Goal: Task Accomplishment & Management: Manage account settings

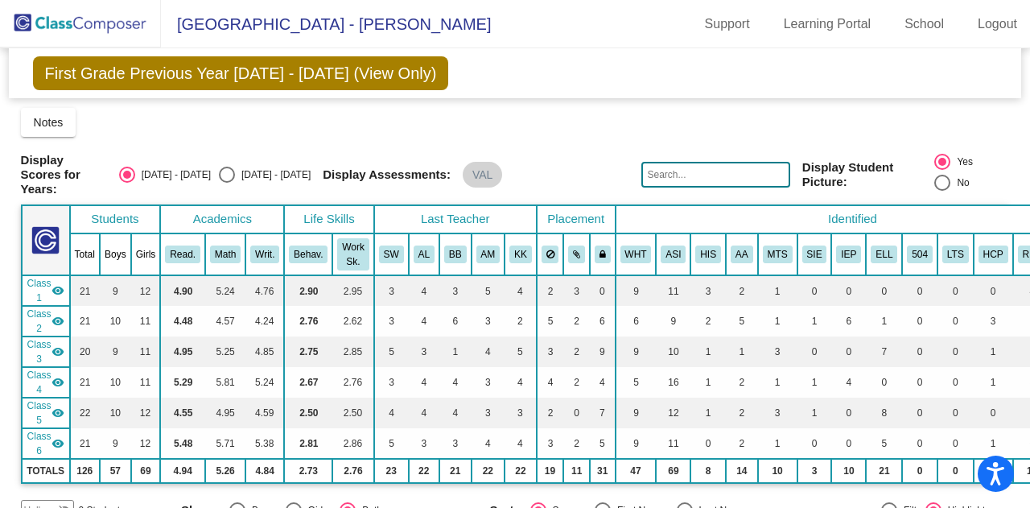
click at [122, 11] on img at bounding box center [80, 23] width 161 height 47
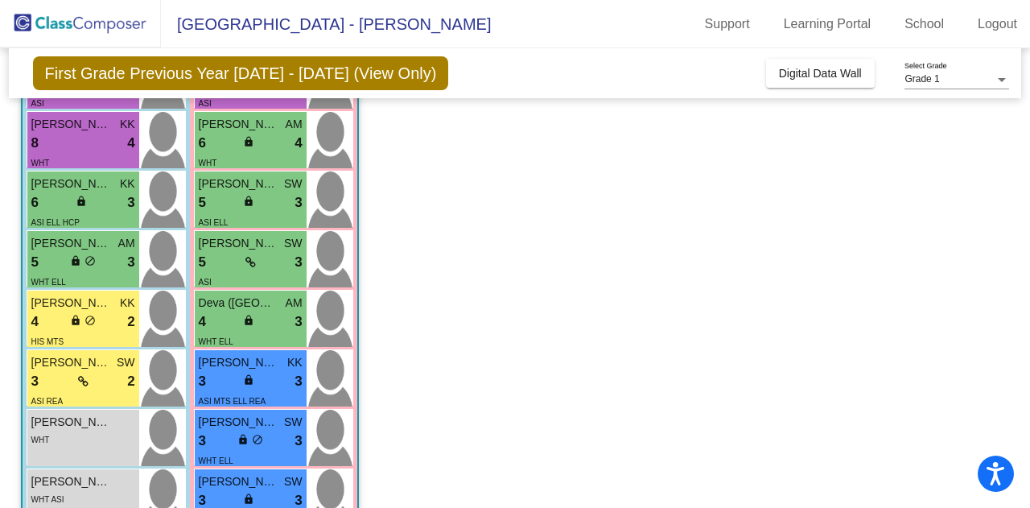
scroll to position [133, 0]
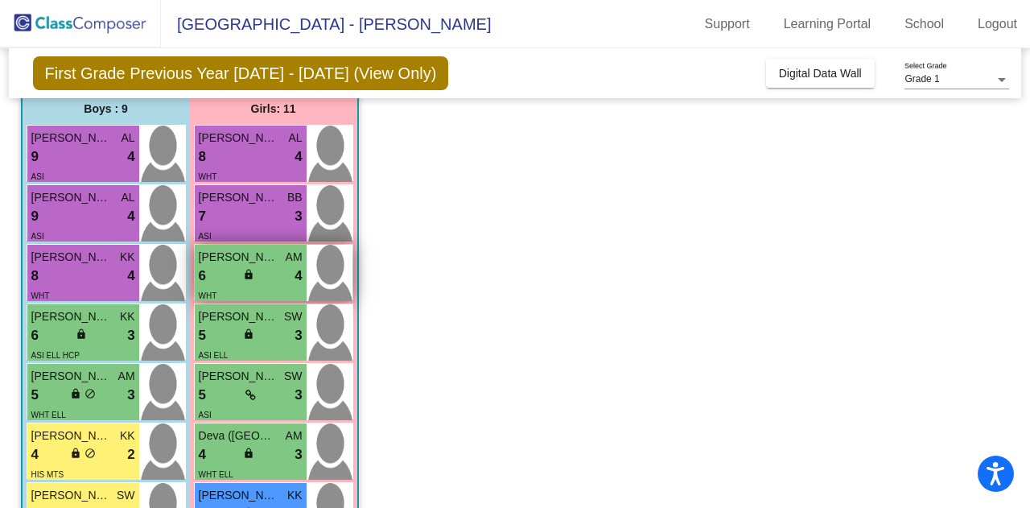
click at [246, 282] on div "lock do_not_disturb_alt" at bounding box center [250, 276] width 14 height 17
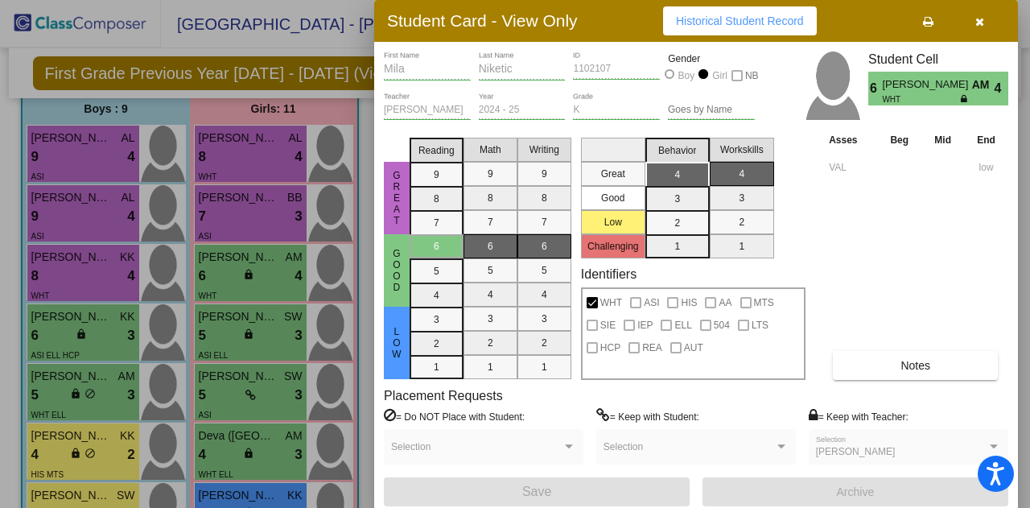
click at [977, 19] on icon "button" at bounding box center [979, 21] width 9 height 11
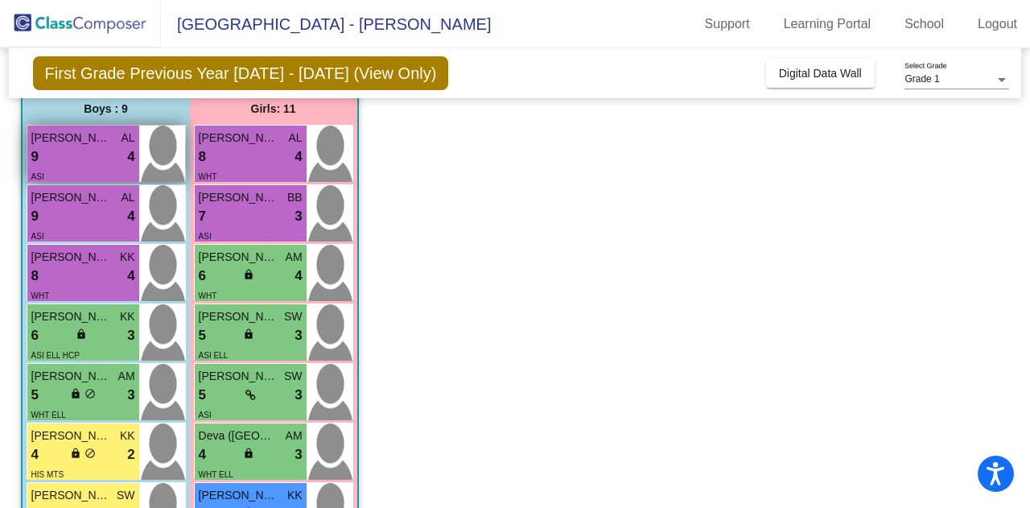
click at [68, 154] on div "9 lock do_not_disturb_alt 4" at bounding box center [83, 156] width 104 height 21
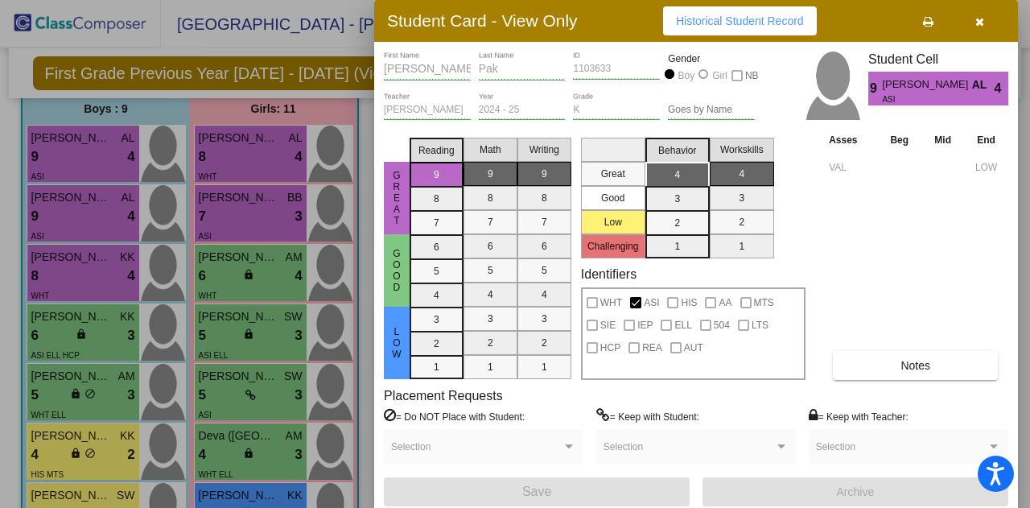
click at [919, 362] on span "Notes" at bounding box center [915, 365] width 30 height 13
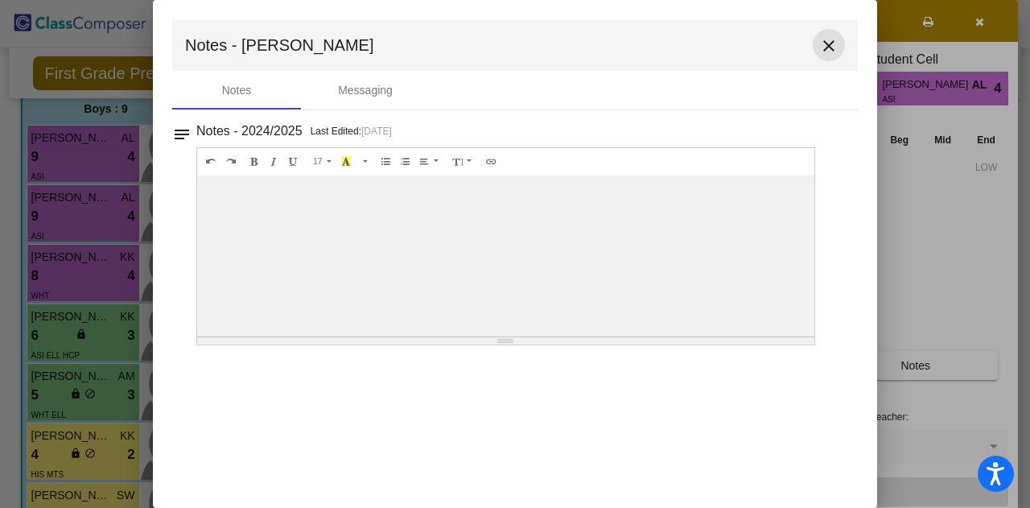
click at [827, 43] on mat-icon "close" at bounding box center [828, 45] width 19 height 19
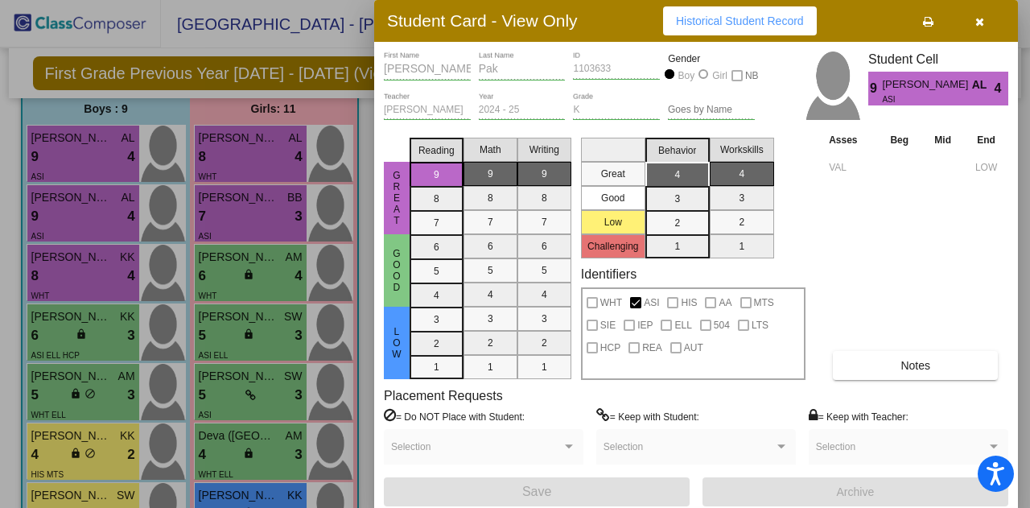
click at [14, 220] on div at bounding box center [515, 254] width 1030 height 508
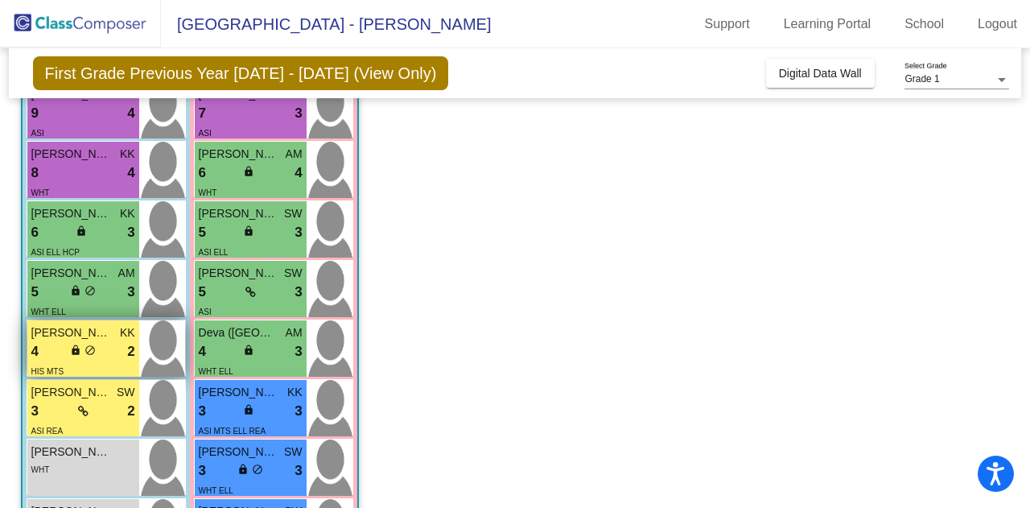
scroll to position [239, 0]
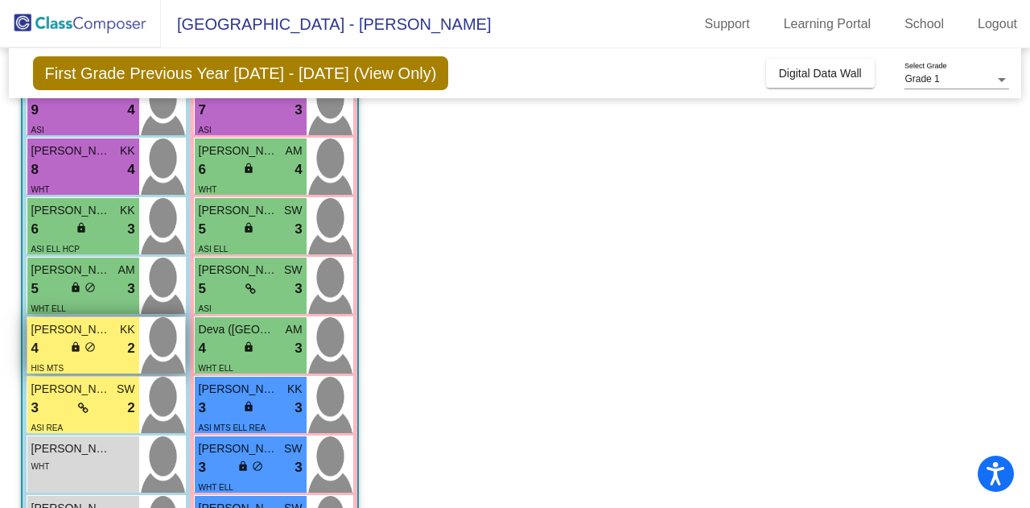
click at [56, 344] on div "4 lock do_not_disturb_alt 2" at bounding box center [83, 348] width 104 height 21
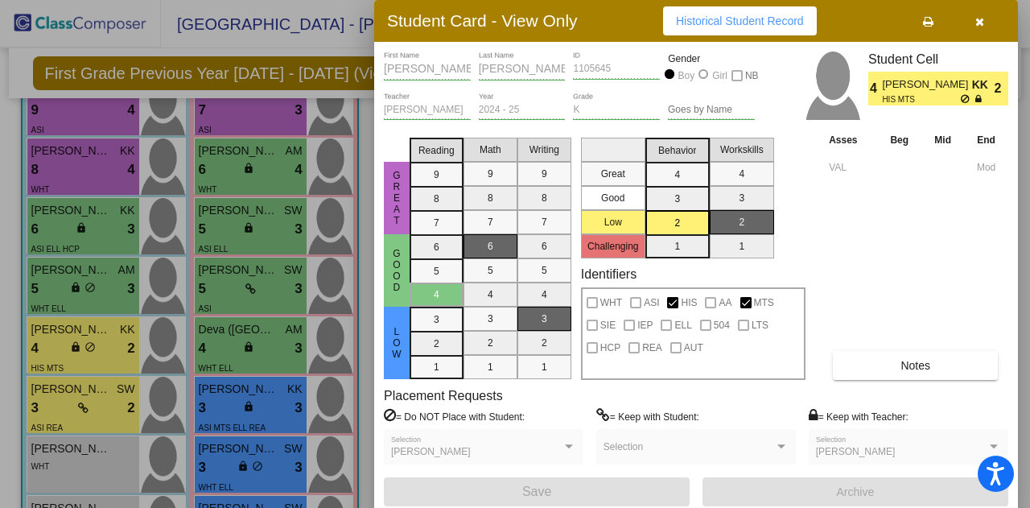
click at [875, 356] on button "Notes" at bounding box center [915, 365] width 165 height 29
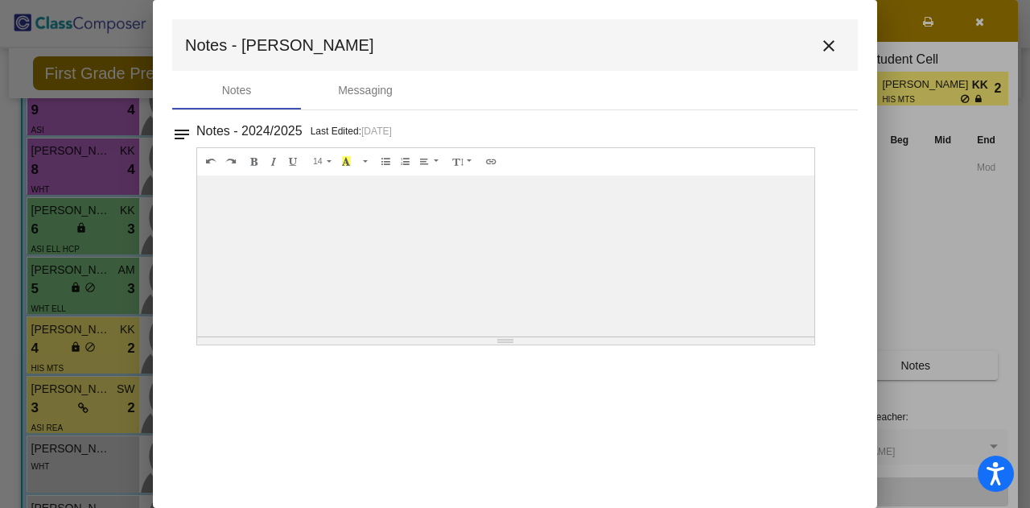
click at [833, 44] on mat-icon "close" at bounding box center [828, 45] width 19 height 19
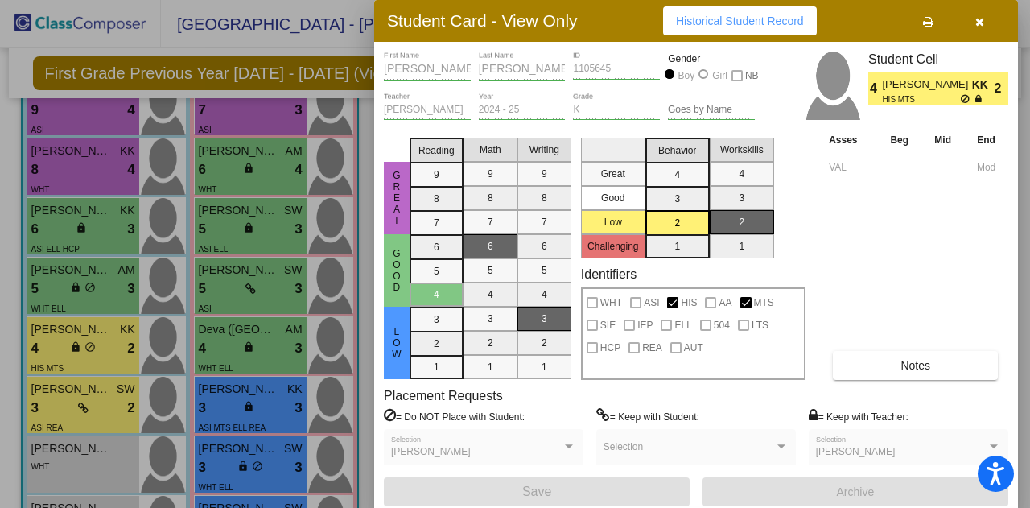
click at [63, 401] on div at bounding box center [515, 254] width 1030 height 508
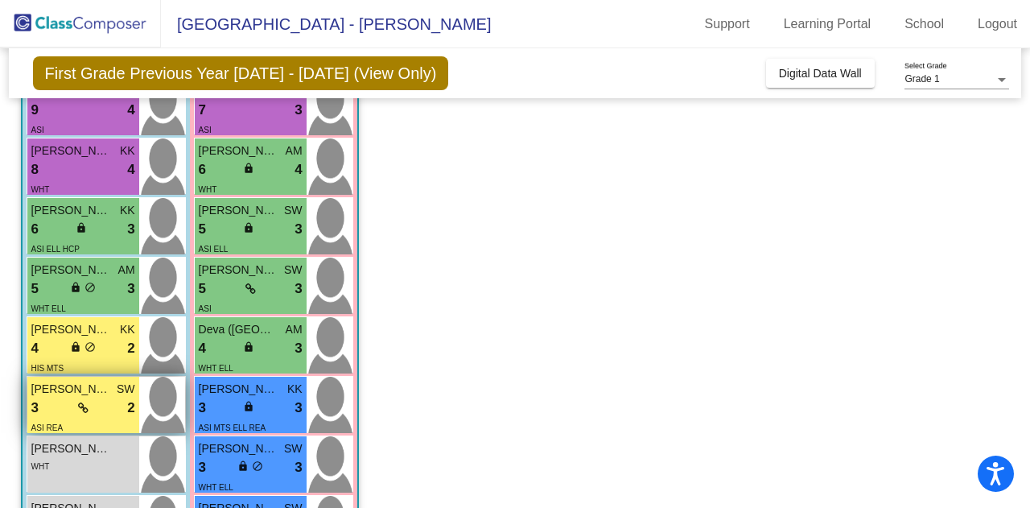
click at [60, 393] on span "[PERSON_NAME]" at bounding box center [71, 389] width 80 height 17
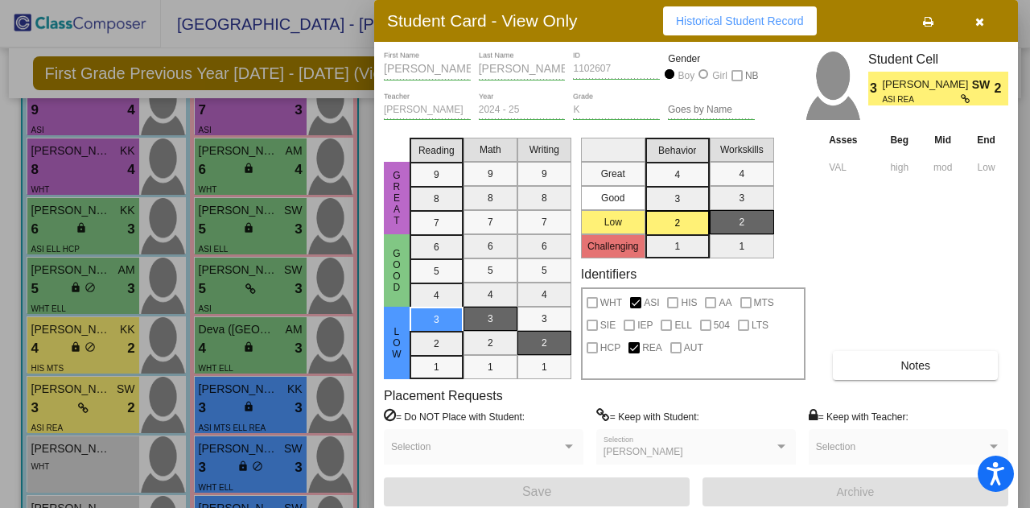
click at [877, 368] on button "Notes" at bounding box center [915, 365] width 165 height 29
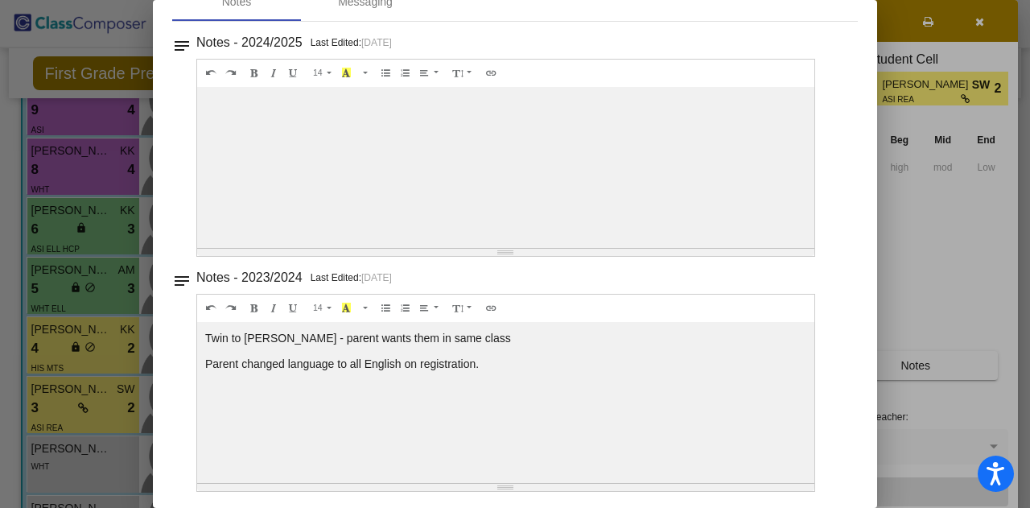
scroll to position [0, 0]
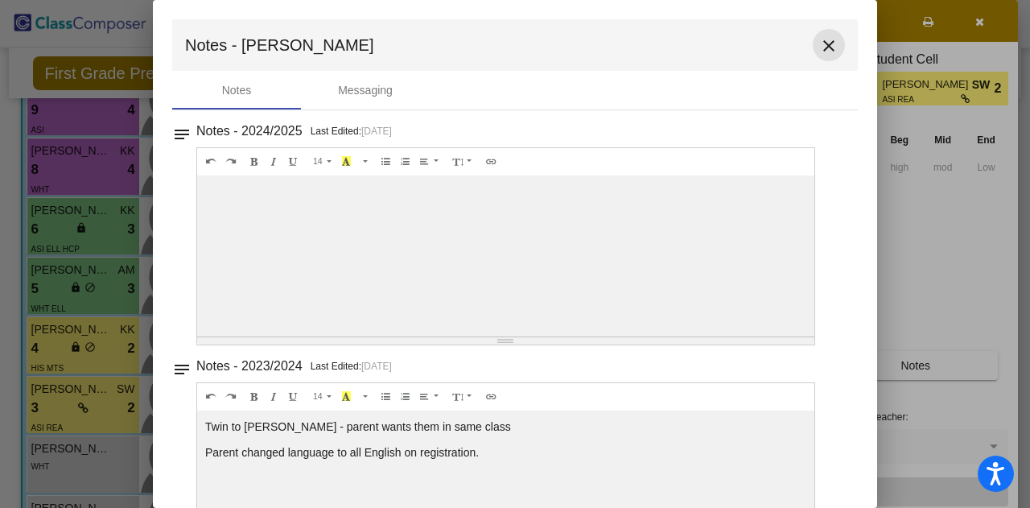
click at [826, 37] on mat-icon "close" at bounding box center [828, 45] width 19 height 19
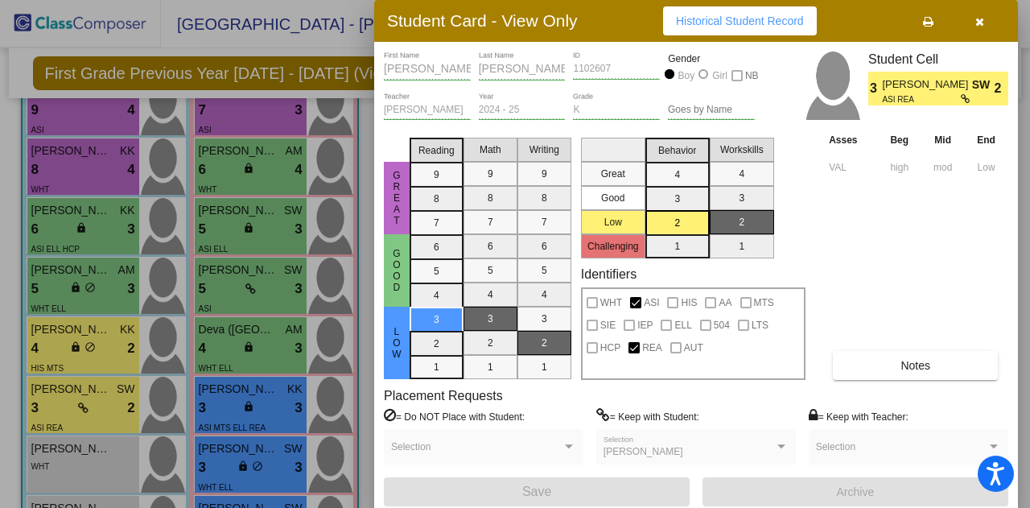
click at [977, 27] on icon "button" at bounding box center [979, 21] width 9 height 11
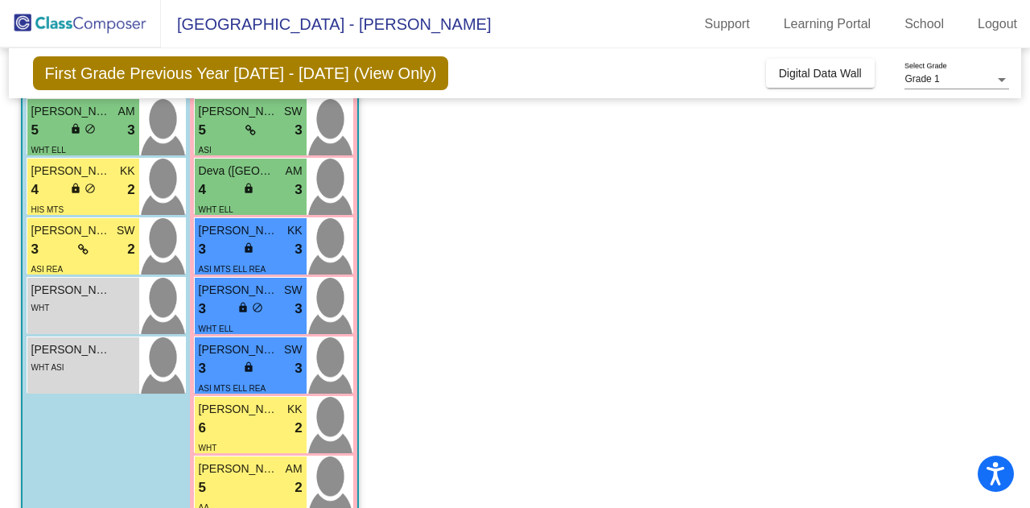
scroll to position [430, 0]
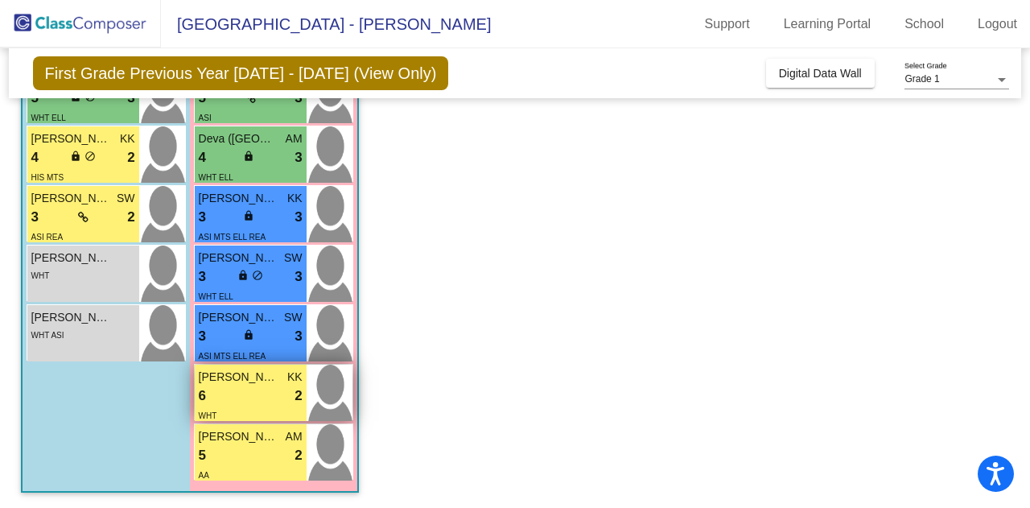
click at [245, 385] on div "6 lock do_not_disturb_alt 2" at bounding box center [251, 395] width 104 height 21
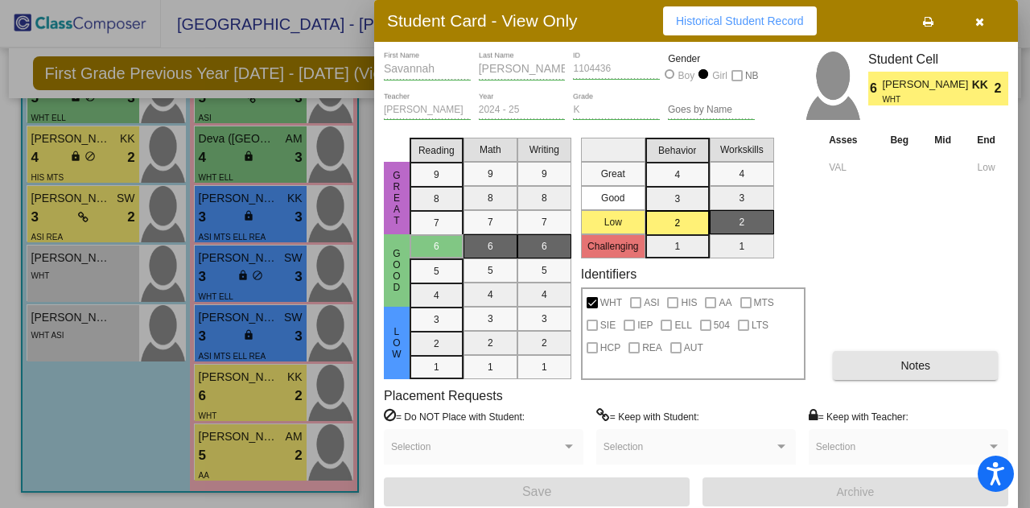
click at [871, 361] on button "Notes" at bounding box center [915, 365] width 165 height 29
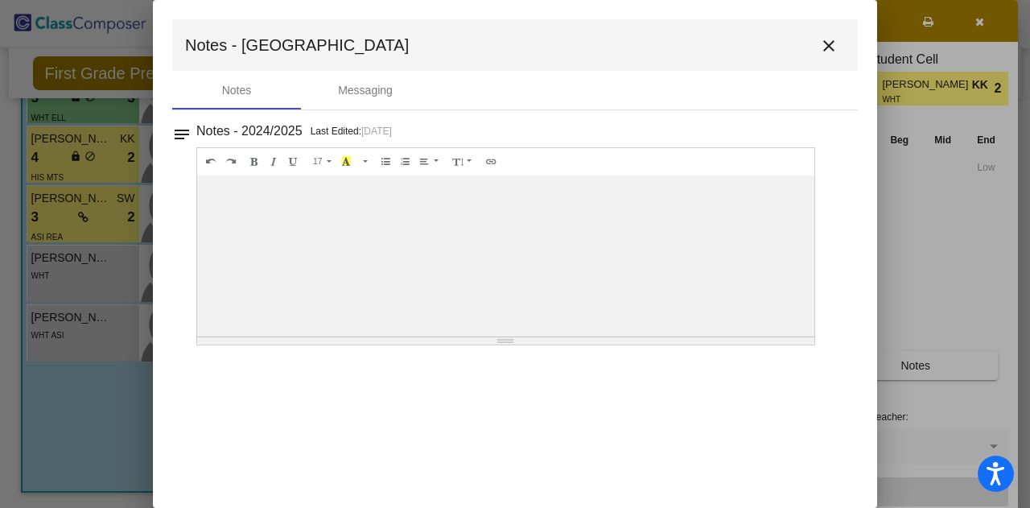
click at [827, 44] on mat-icon "close" at bounding box center [828, 45] width 19 height 19
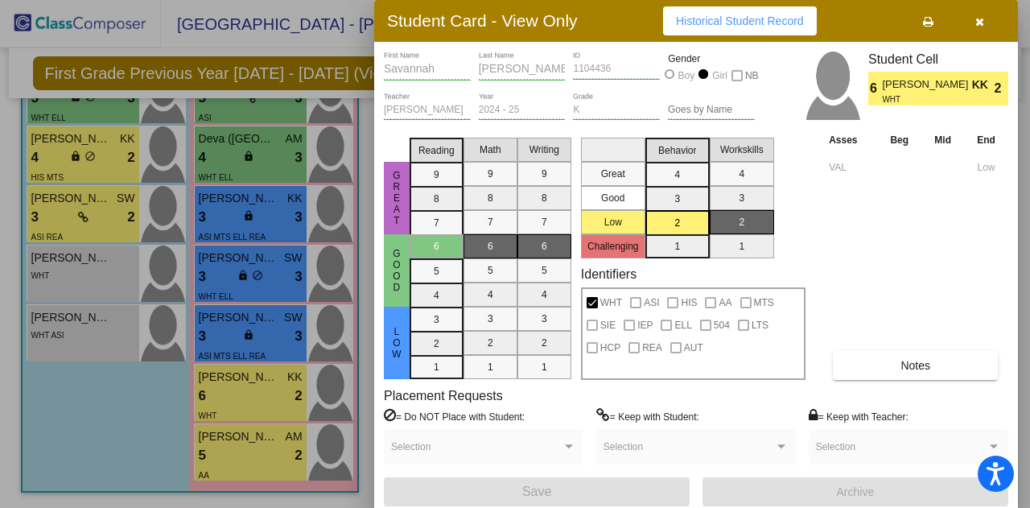
click at [220, 434] on div at bounding box center [515, 254] width 1030 height 508
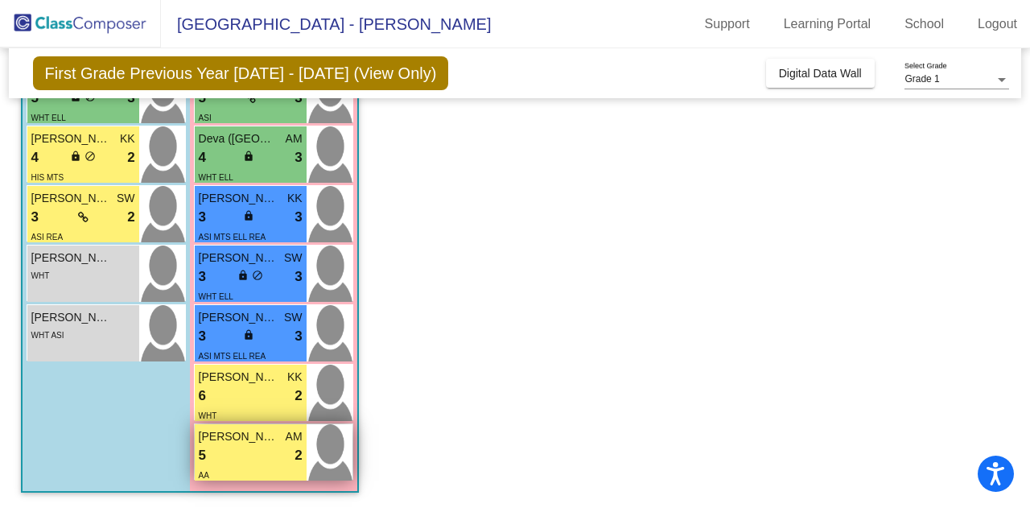
click at [233, 445] on div "5 lock do_not_disturb_alt 2" at bounding box center [251, 455] width 104 height 21
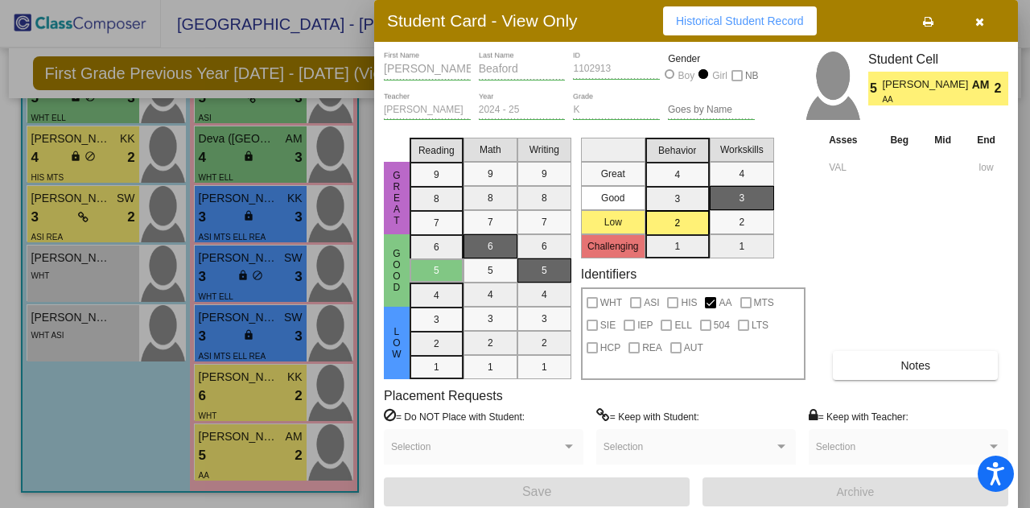
click at [907, 364] on span "Notes" at bounding box center [915, 365] width 30 height 13
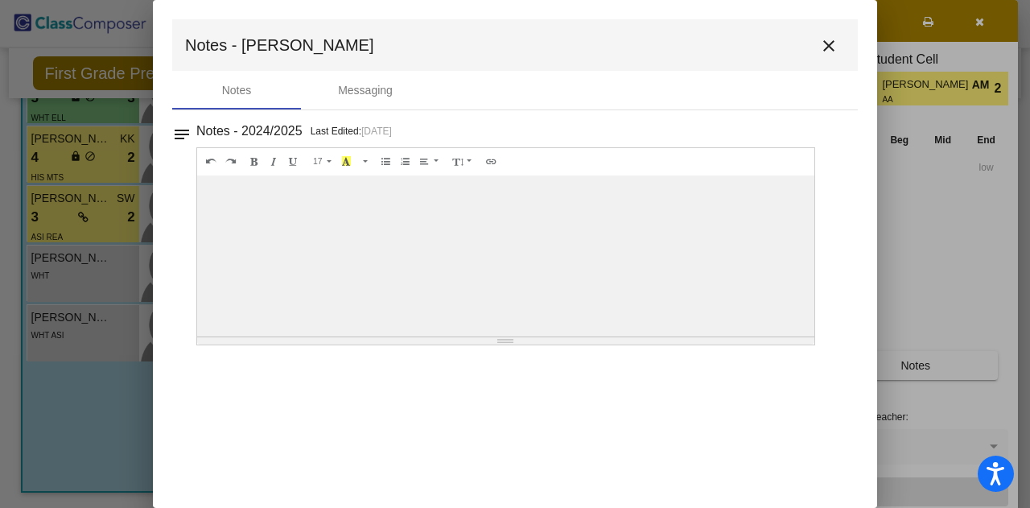
click at [830, 46] on mat-icon "close" at bounding box center [828, 45] width 19 height 19
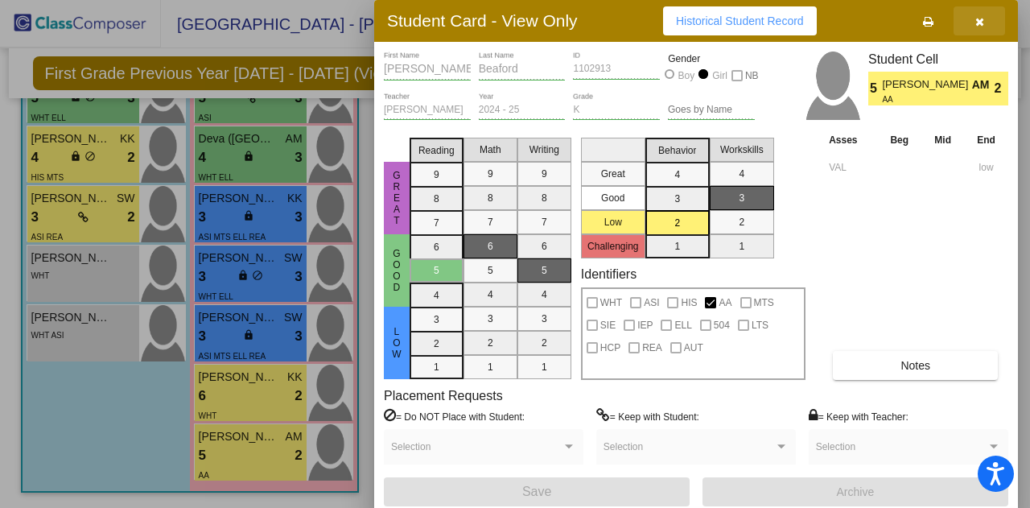
click at [981, 22] on icon "button" at bounding box center [979, 21] width 9 height 11
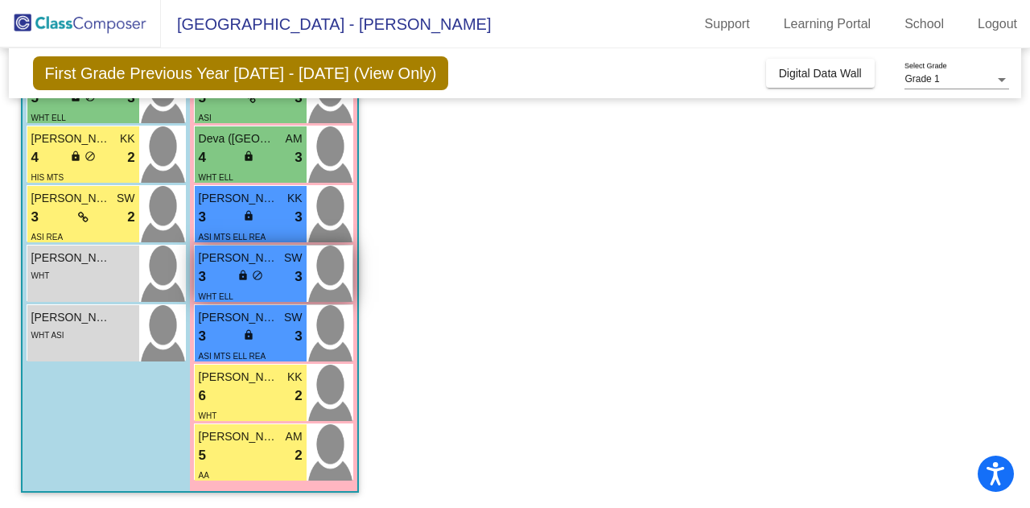
click at [249, 287] on div "WHT ELL" at bounding box center [251, 295] width 104 height 17
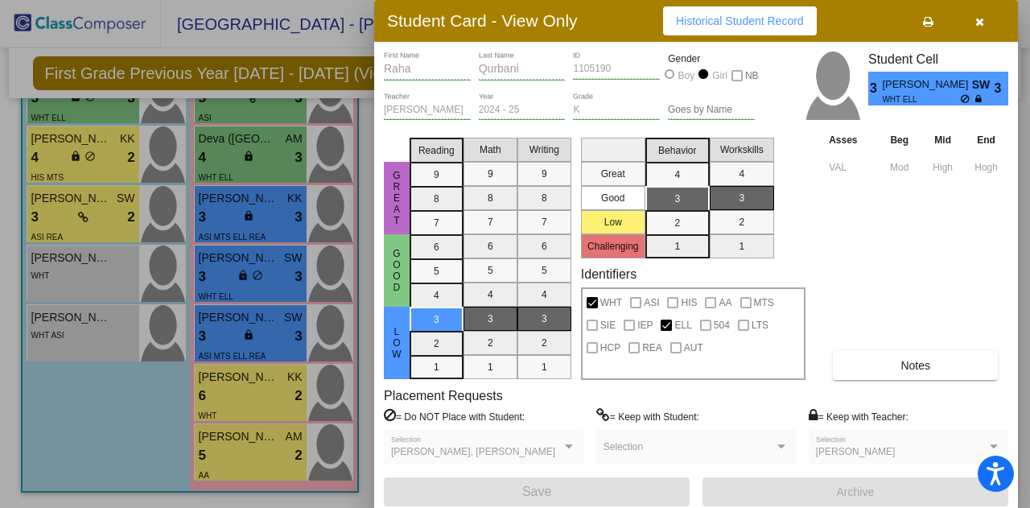
click at [981, 25] on icon "button" at bounding box center [979, 21] width 9 height 11
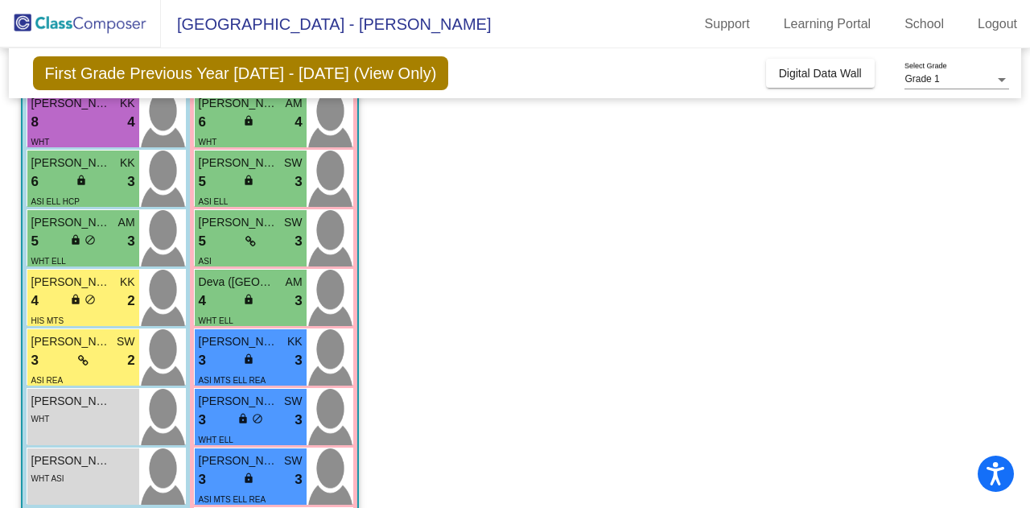
scroll to position [285, 0]
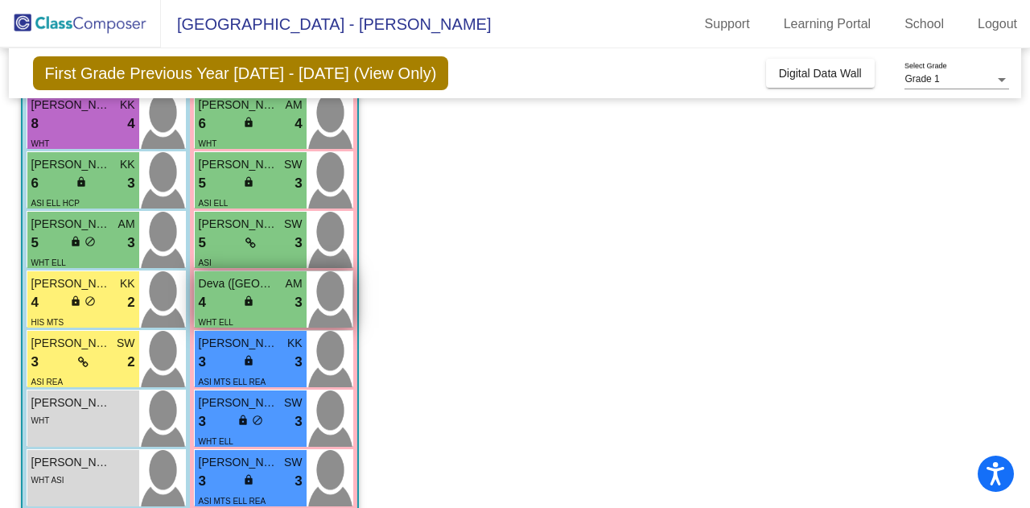
click at [256, 298] on div "lock do_not_disturb_alt" at bounding box center [250, 302] width 14 height 17
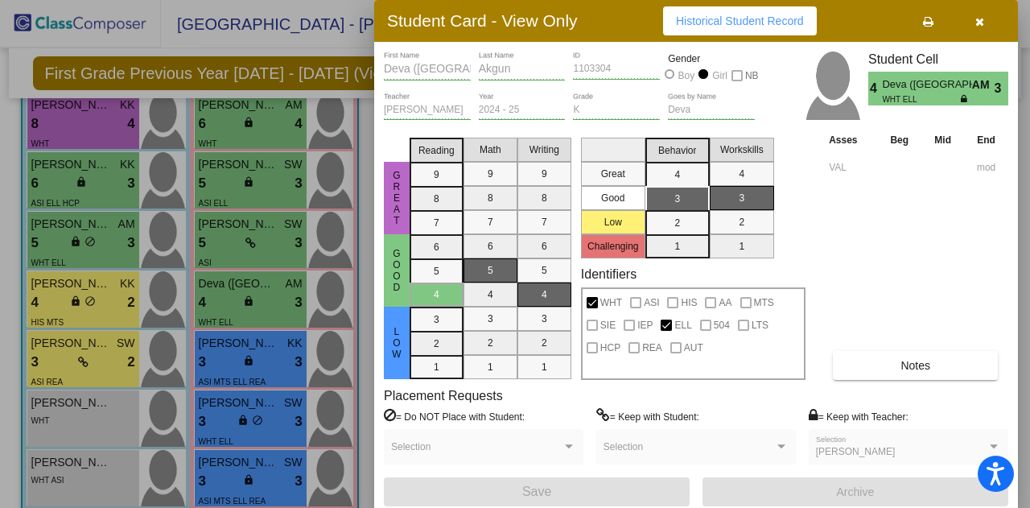
click at [985, 25] on button "button" at bounding box center [978, 20] width 51 height 29
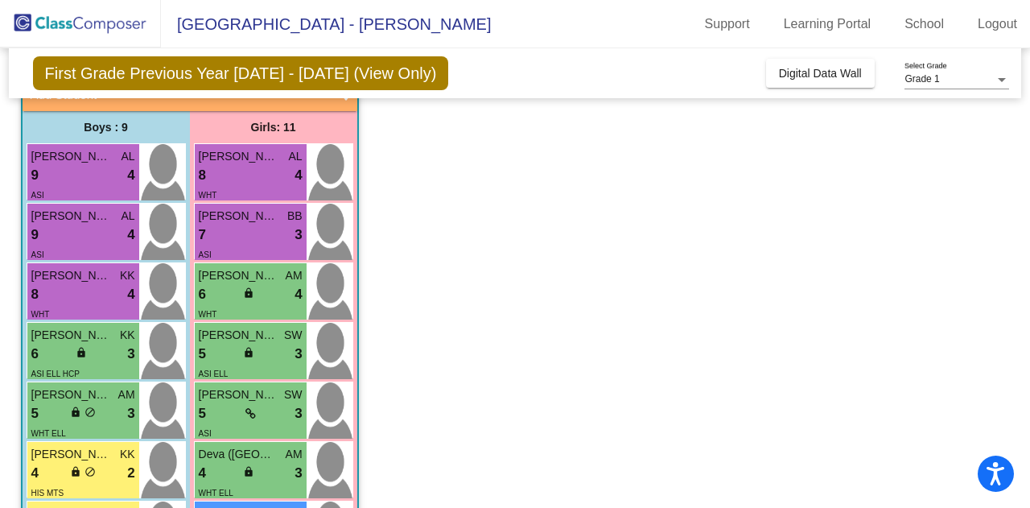
scroll to position [77, 0]
